Goal: Navigation & Orientation: Find specific page/section

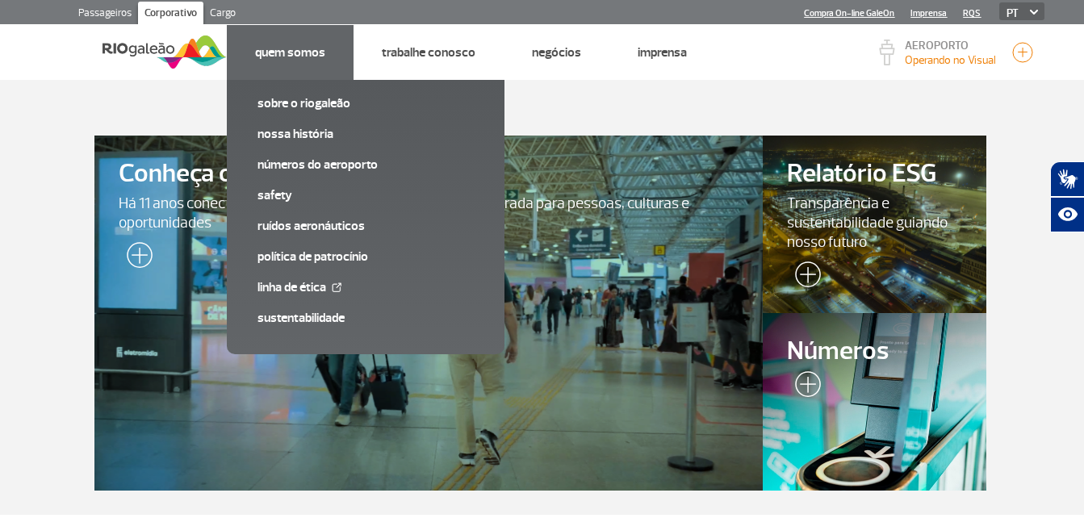
click at [300, 53] on link "Quem Somos" at bounding box center [290, 52] width 70 height 16
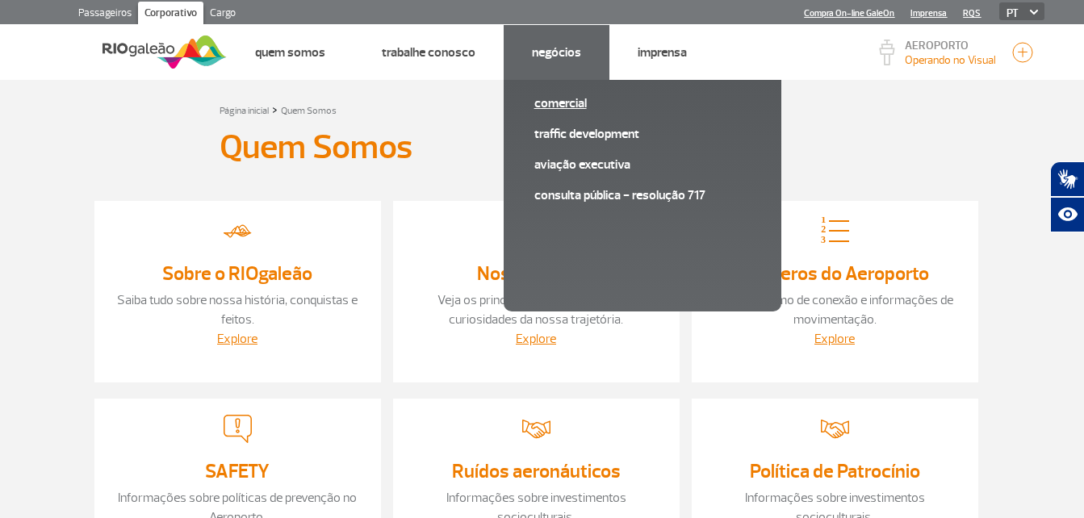
click at [552, 101] on link "Comercial" at bounding box center [642, 103] width 216 height 18
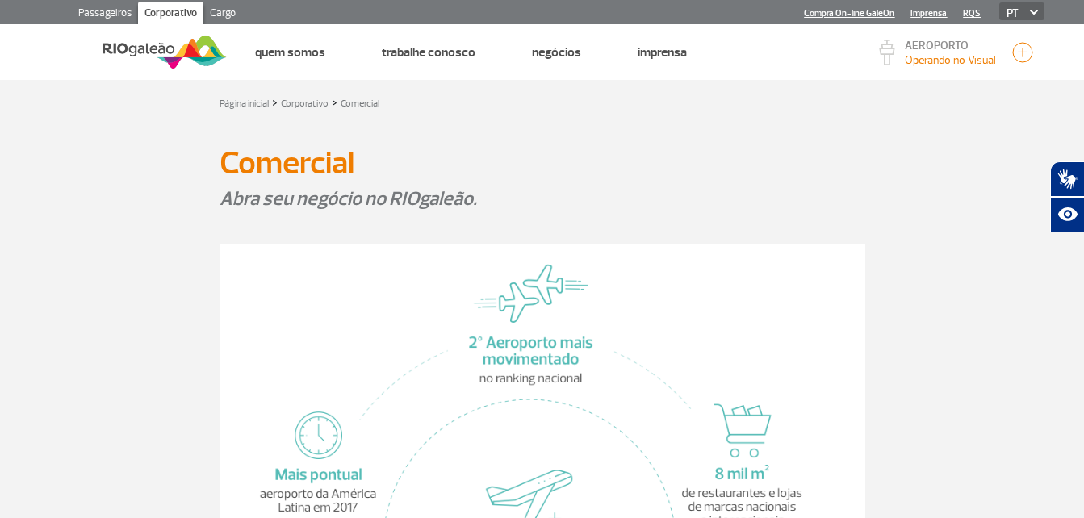
click at [124, 7] on link "Passageiros" at bounding box center [105, 15] width 66 height 26
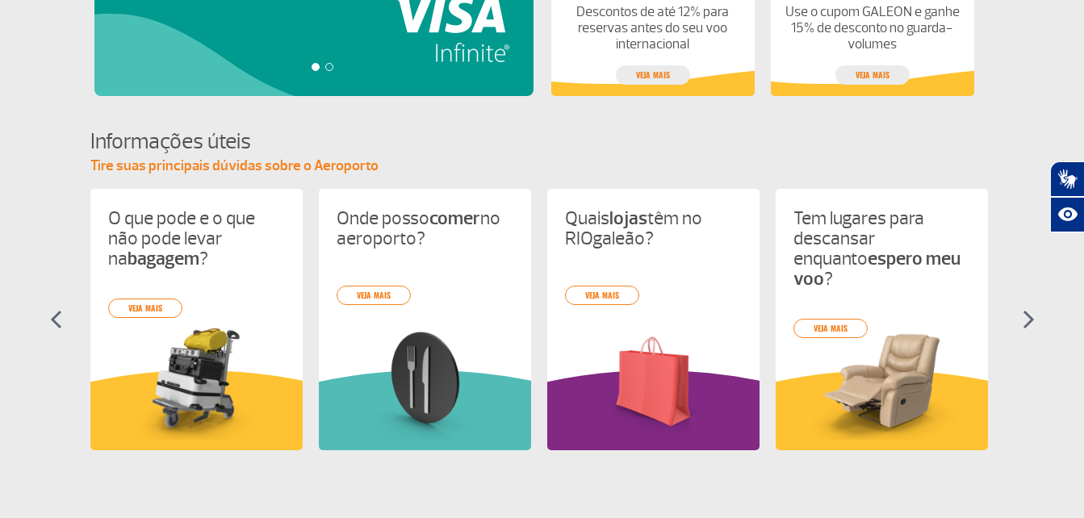
scroll to position [697, 0]
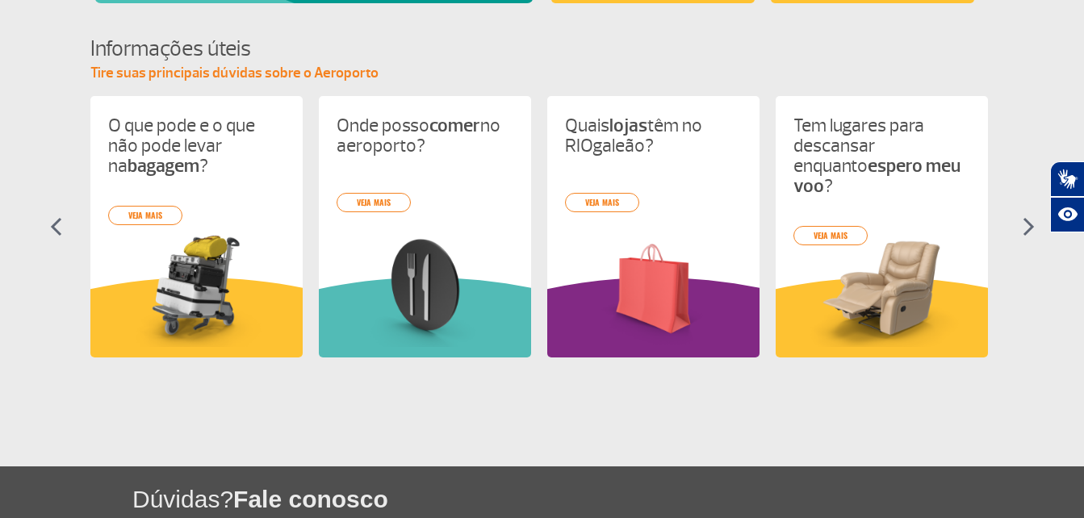
click at [1026, 232] on img at bounding box center [1029, 226] width 12 height 19
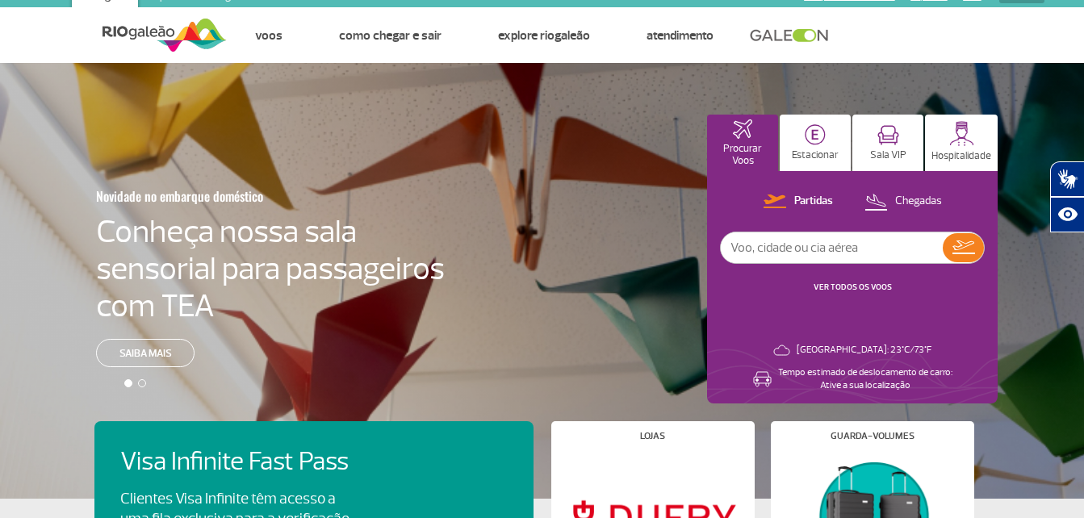
scroll to position [0, 0]
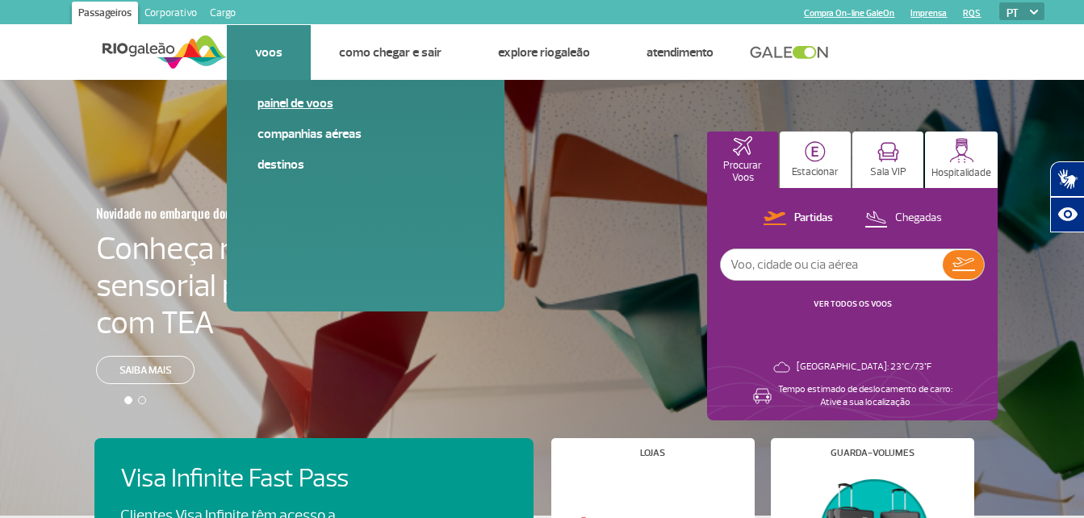
click at [283, 97] on link "Painel de voos" at bounding box center [365, 103] width 216 height 18
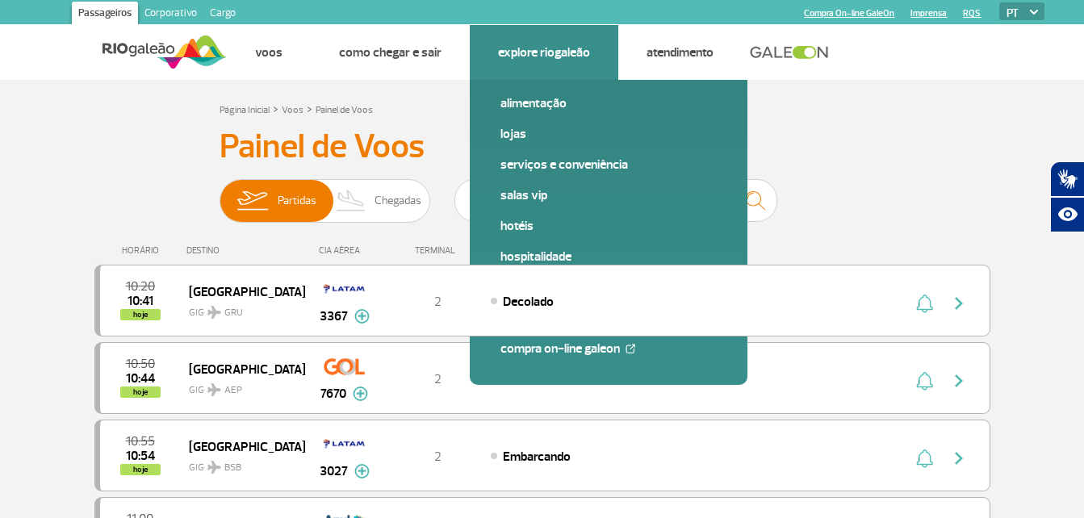
click at [540, 50] on link "Explore RIOgaleão" at bounding box center [544, 52] width 92 height 16
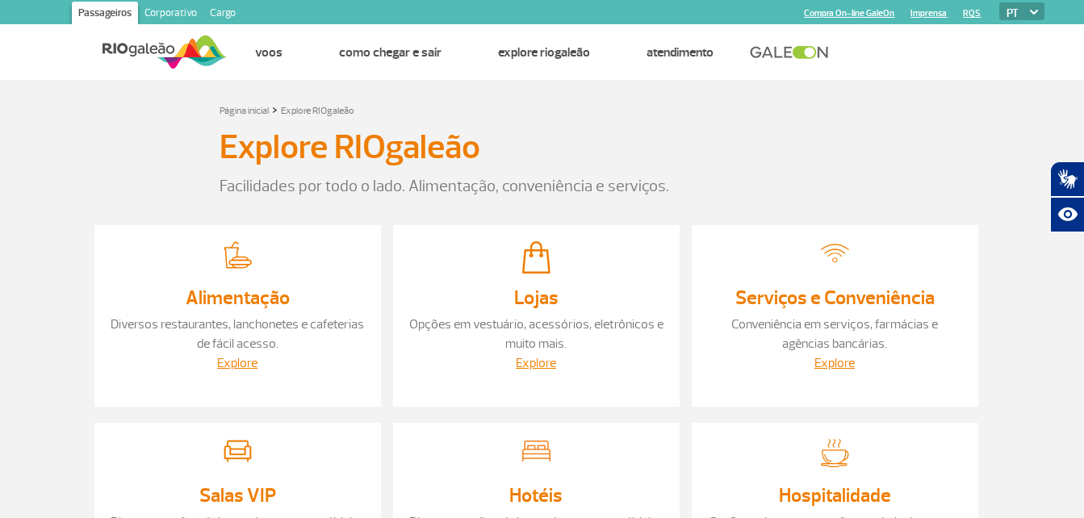
click at [164, 61] on img at bounding box center [165, 52] width 124 height 40
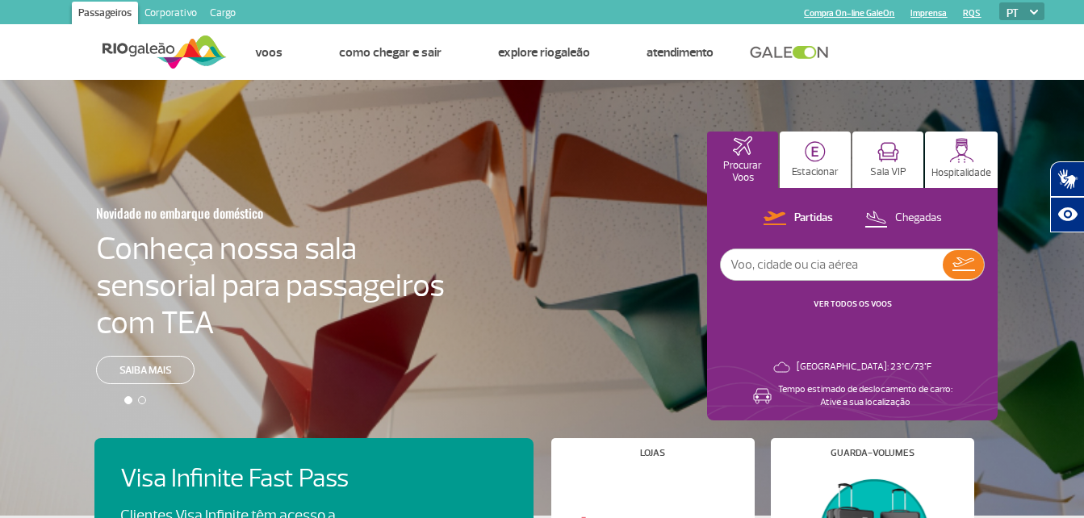
click at [144, 404] on div at bounding box center [548, 311] width 1096 height 463
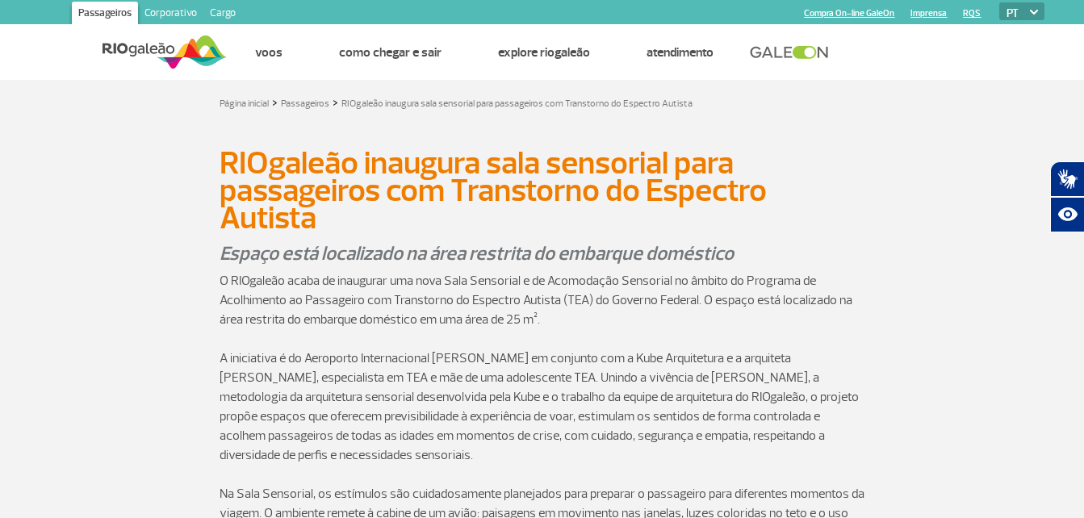
click at [146, 47] on img at bounding box center [165, 52] width 124 height 40
